Goal: Transaction & Acquisition: Purchase product/service

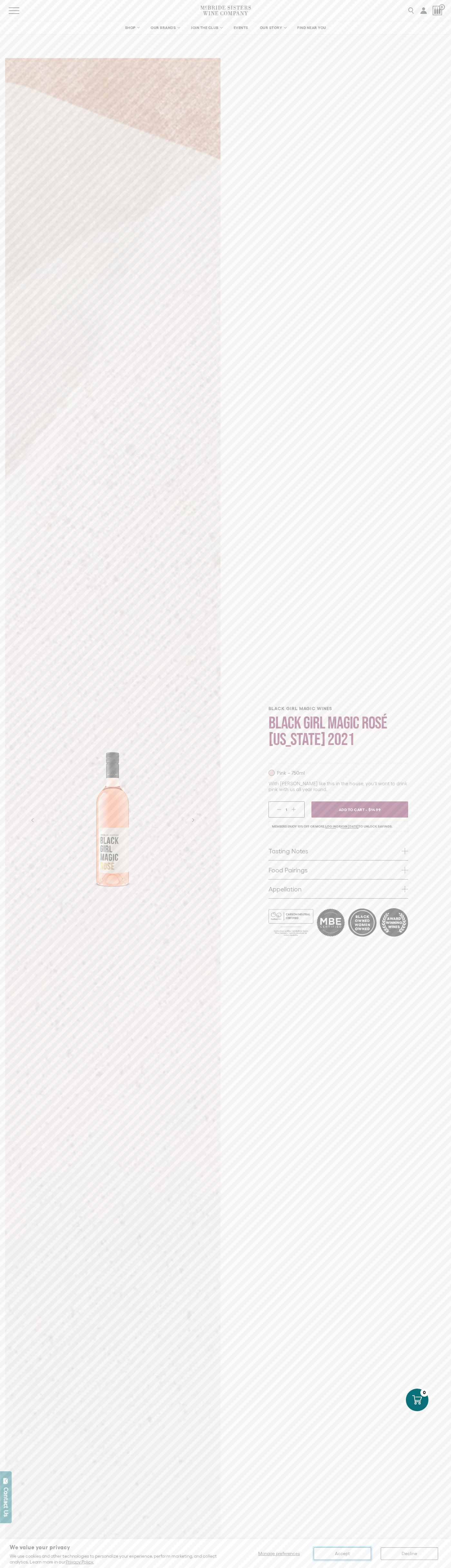
click at [342, 1554] on button "Accept" at bounding box center [342, 1554] width 57 height 13
click at [360, 810] on span "Add To Cart -" at bounding box center [352, 810] width 30 height 9
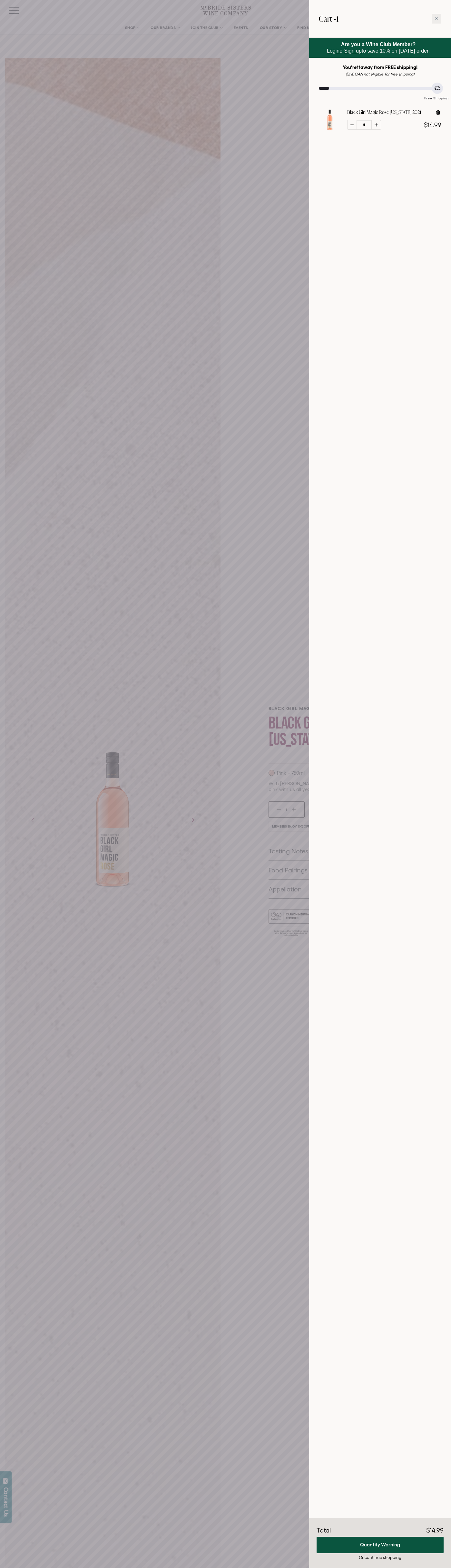
click at [436, 19] on icon at bounding box center [437, 19] width 3 height 3
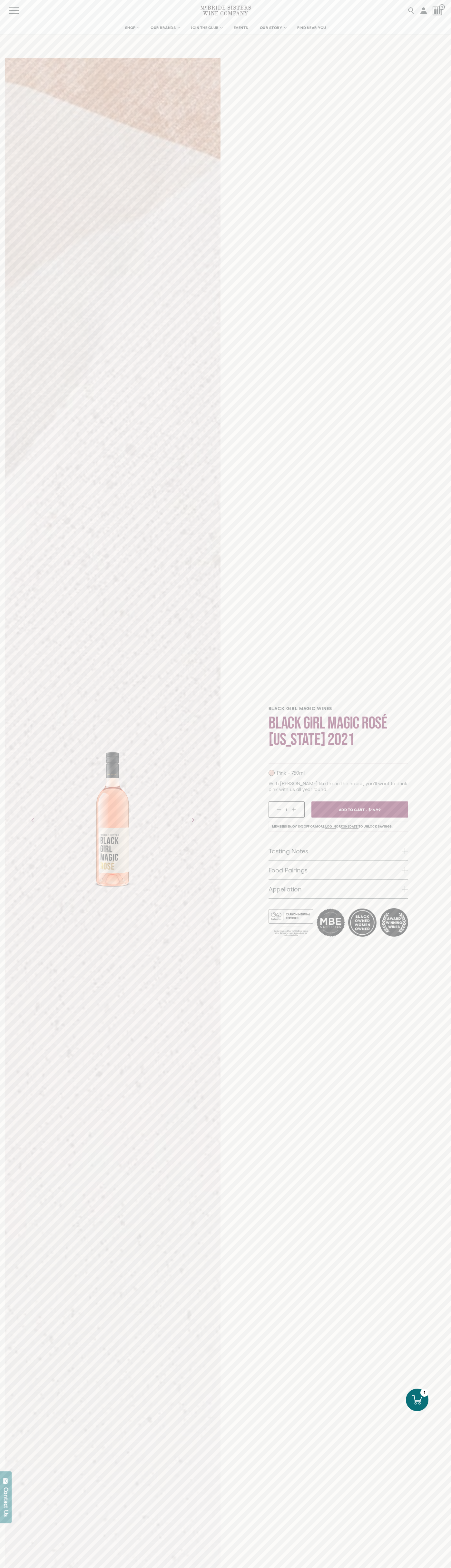
click at [417, 1400] on icon at bounding box center [417, 1400] width 9 height 9
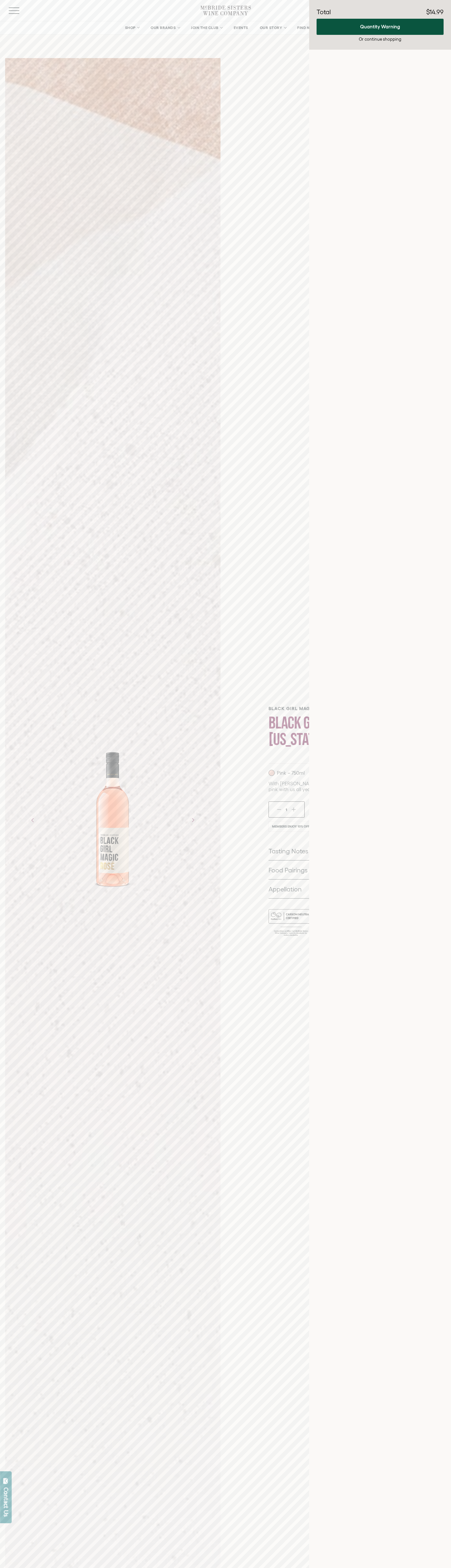
click at [192, 820] on icon "Next" at bounding box center [192, 820] width 10 height 10
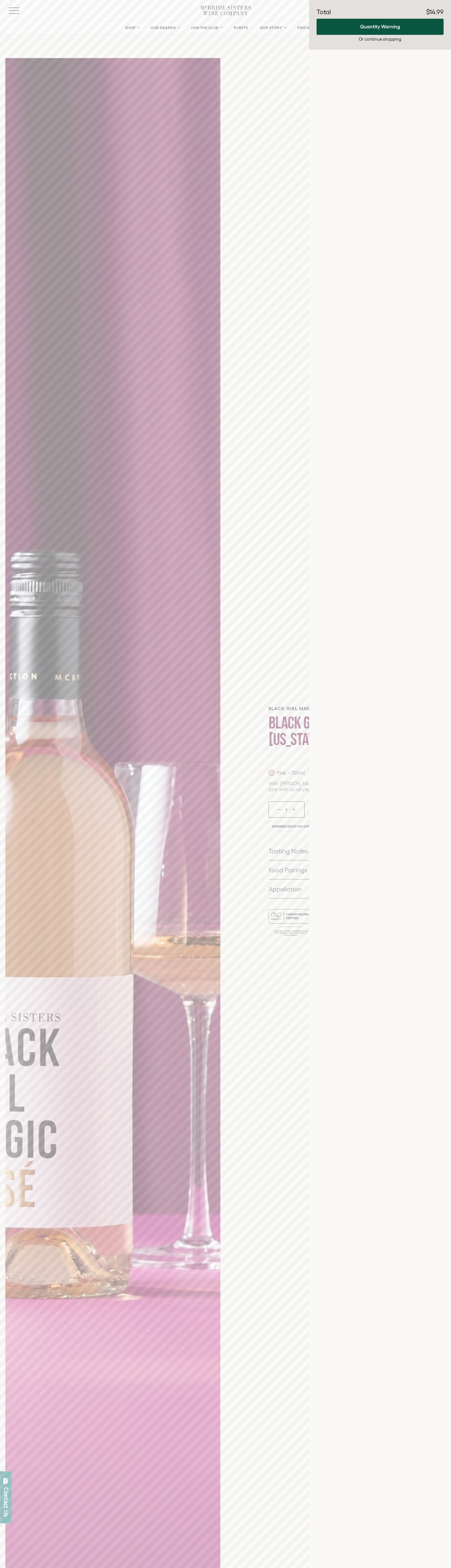
click at [192, 820] on icon "Next" at bounding box center [192, 820] width 10 height 10
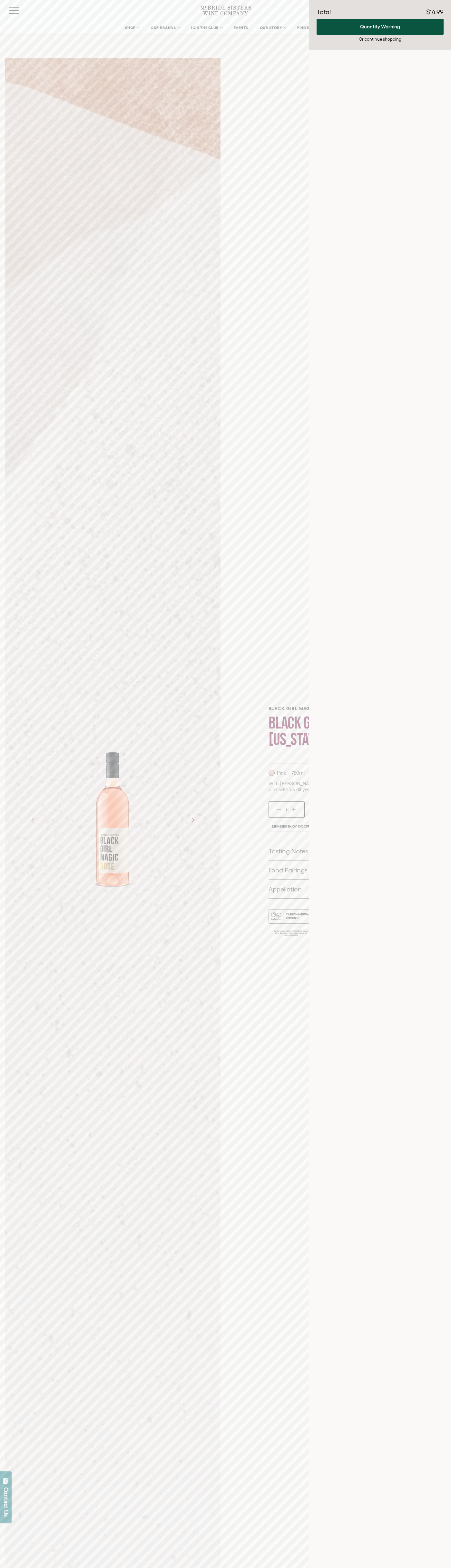
click at [192, 820] on icon "Next" at bounding box center [192, 820] width 10 height 10
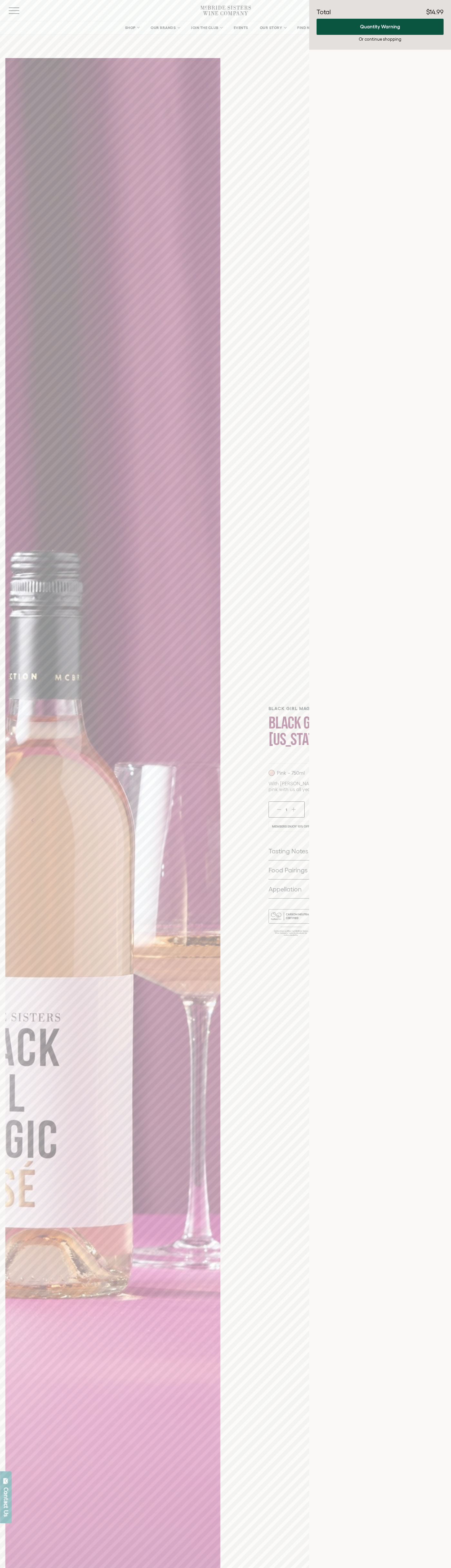
click at [192, 820] on icon "Next" at bounding box center [192, 820] width 10 height 10
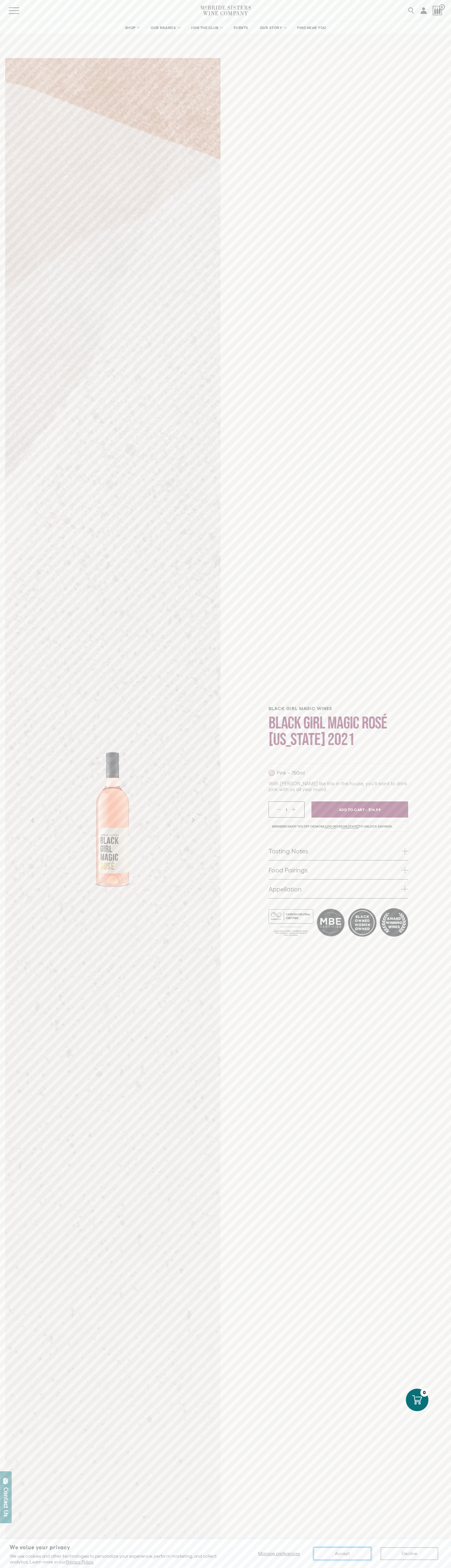
click at [342, 1554] on button "Accept" at bounding box center [342, 1554] width 57 height 13
click at [338, 827] on li "Members enjoy 10% off or more. Log in or join today to unlock savings." at bounding box center [338, 827] width 140 height 11
click at [338, 851] on link "Tasting Notes" at bounding box center [338, 851] width 140 height 19
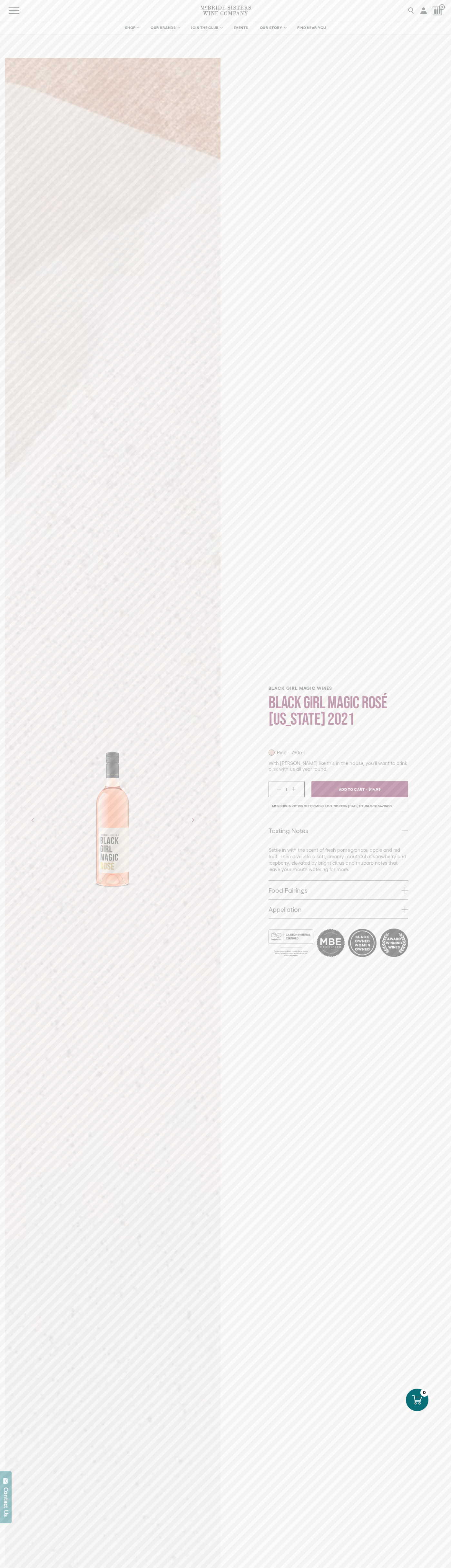
click at [417, 1400] on icon at bounding box center [417, 1400] width 9 height 9
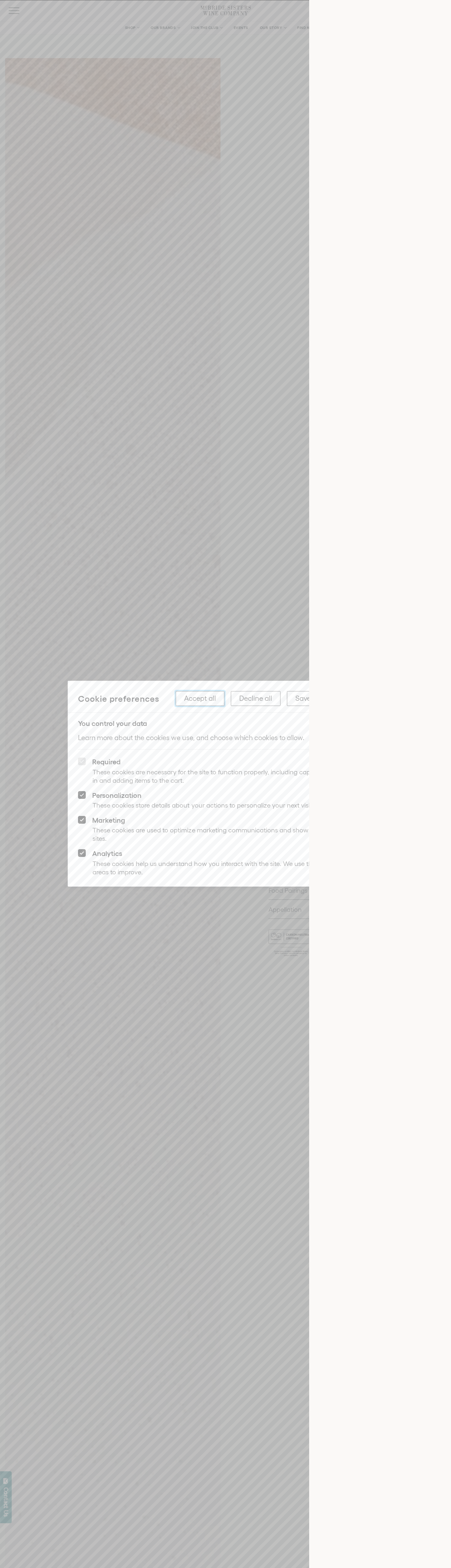
click at [200, 699] on button "Accept all" at bounding box center [200, 699] width 49 height 15
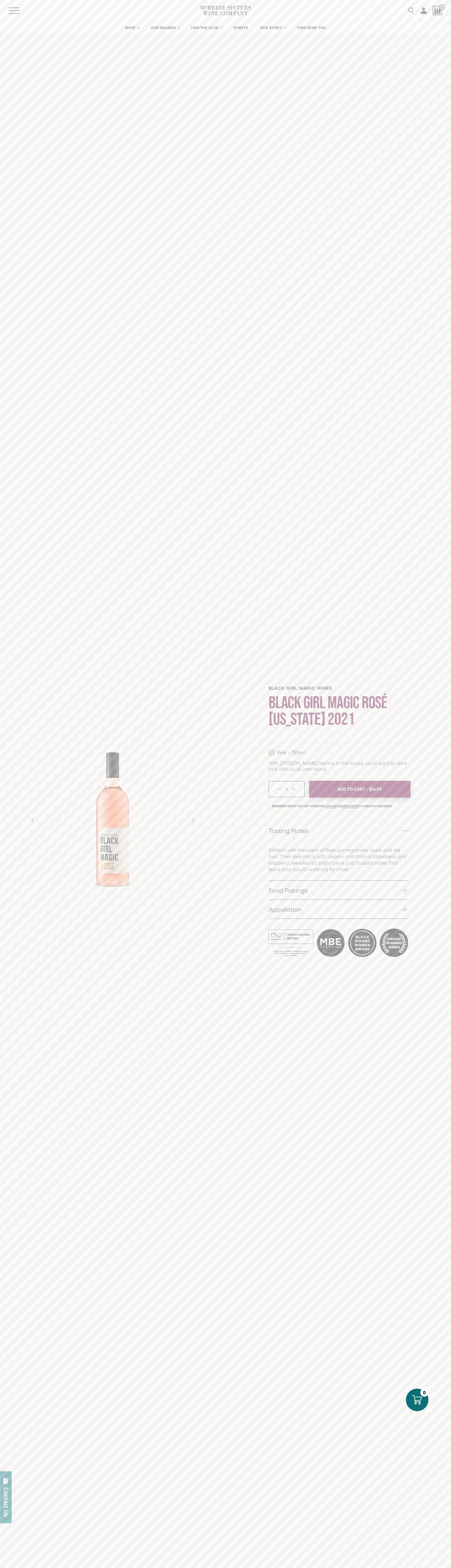
click at [360, 789] on span "Add To Cart -" at bounding box center [352, 789] width 30 height 9
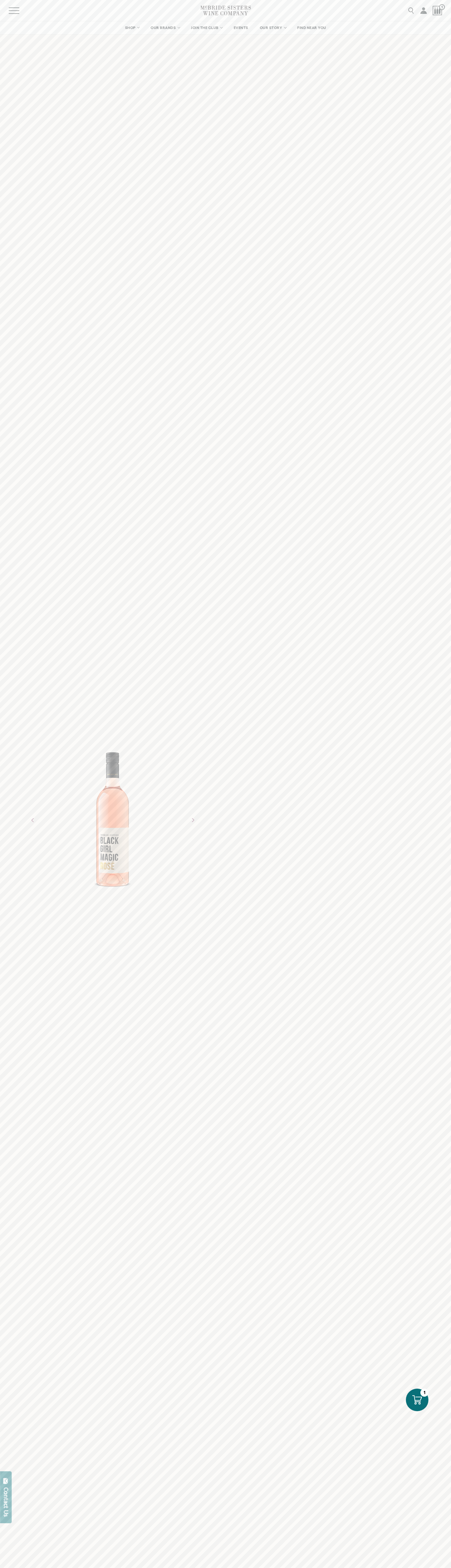
click at [417, 1400] on icon at bounding box center [417, 1400] width 9 height 9
click at [192, 820] on icon "Next" at bounding box center [192, 820] width 10 height 10
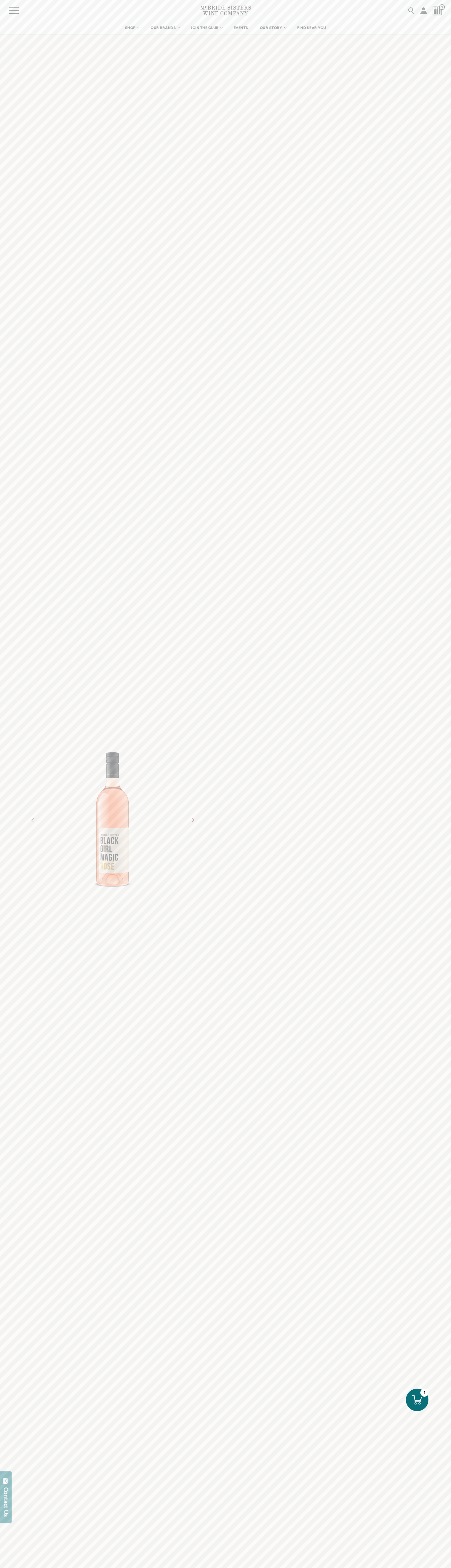
click at [192, 820] on icon "Next" at bounding box center [192, 820] width 10 height 10
click at [417, 1400] on icon at bounding box center [417, 1400] width 9 height 9
